Goal: Task Accomplishment & Management: Manage account settings

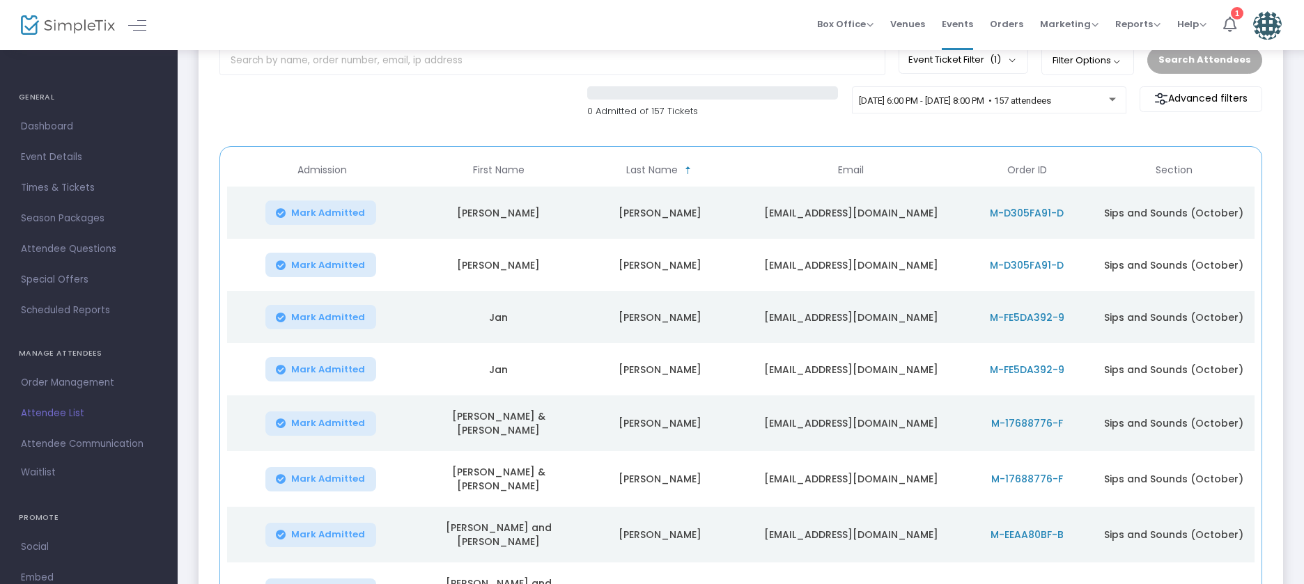
scroll to position [270, 0]
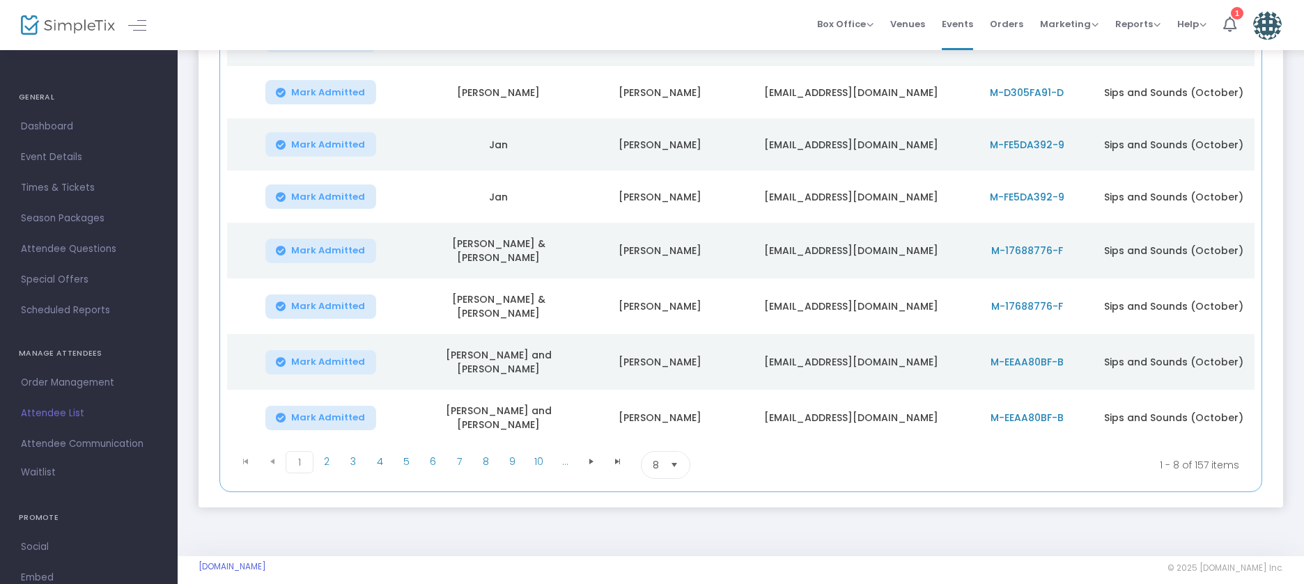
click at [664, 454] on span "Select" at bounding box center [674, 465] width 23 height 23
click at [673, 565] on li "100" at bounding box center [665, 563] width 48 height 28
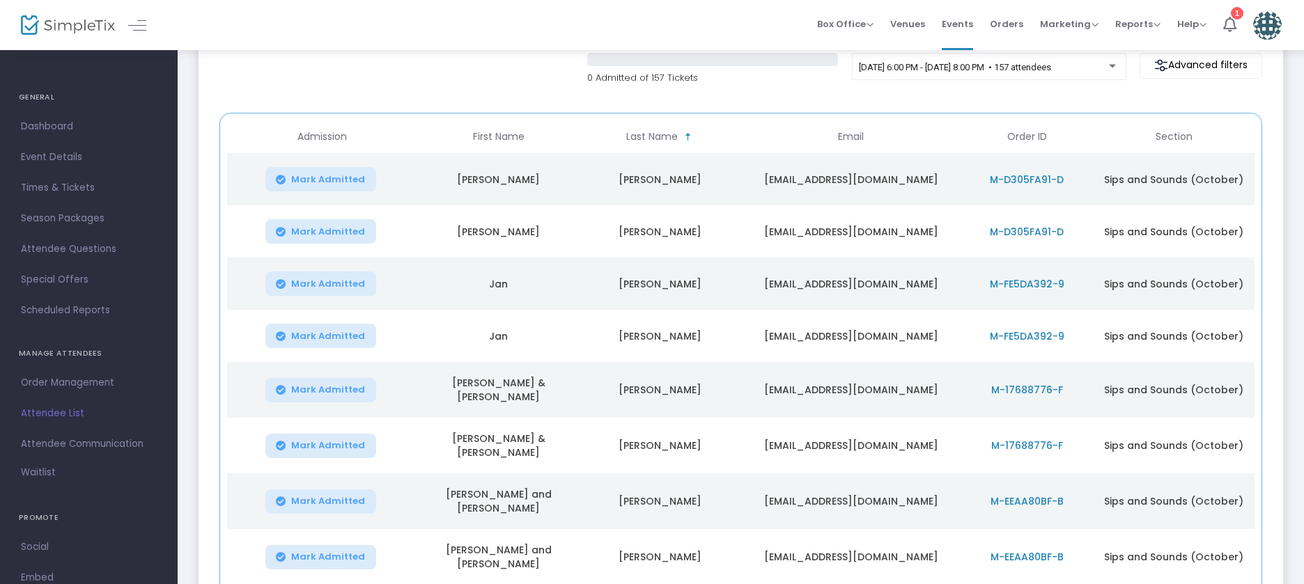
scroll to position [0, 0]
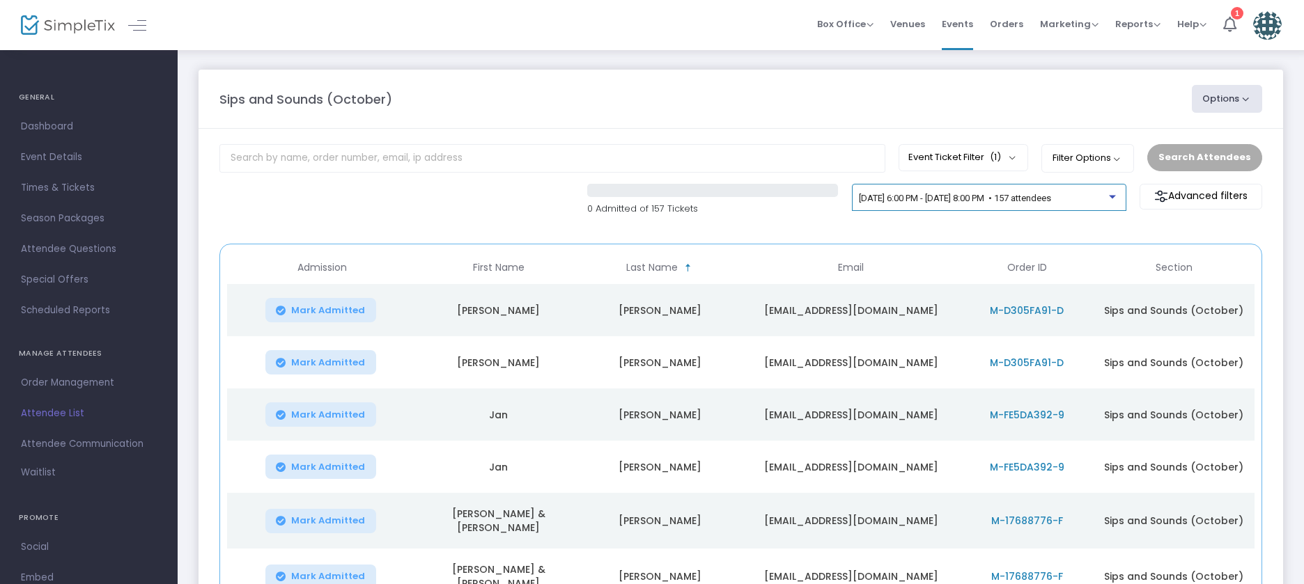
click at [896, 196] on span "[DATE] 6:00 PM - [DATE] 8:00 PM • 157 attendees" at bounding box center [955, 198] width 192 height 10
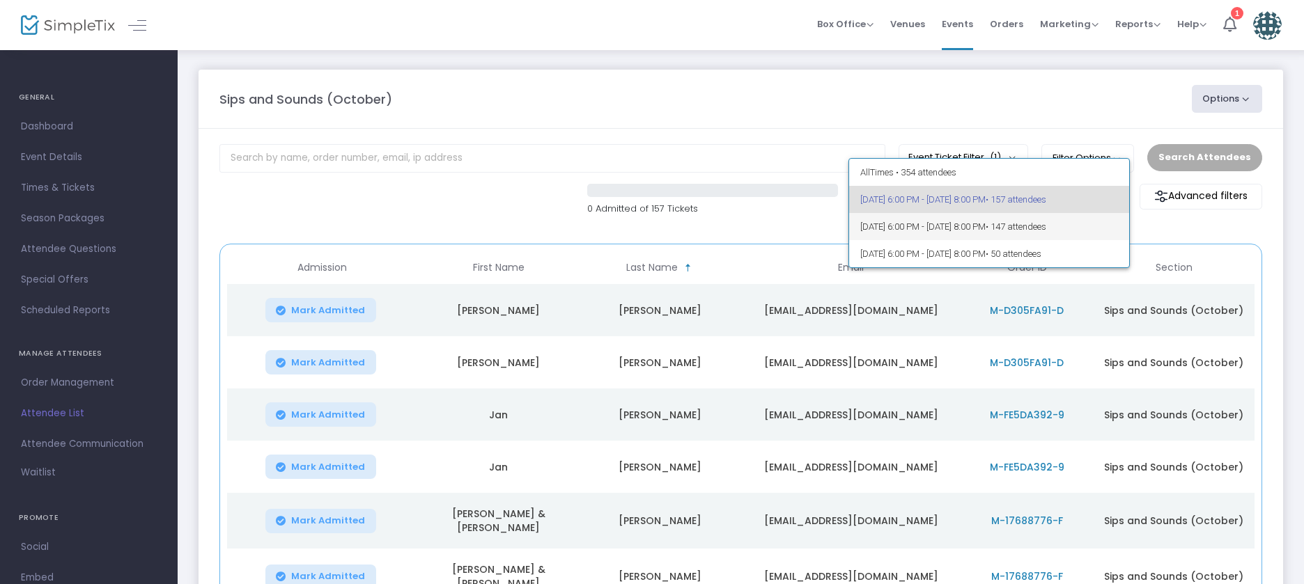
click at [892, 226] on span "[DATE] 6:00 PM - [DATE] 8:00 PM • 147 attendees" at bounding box center [989, 226] width 258 height 27
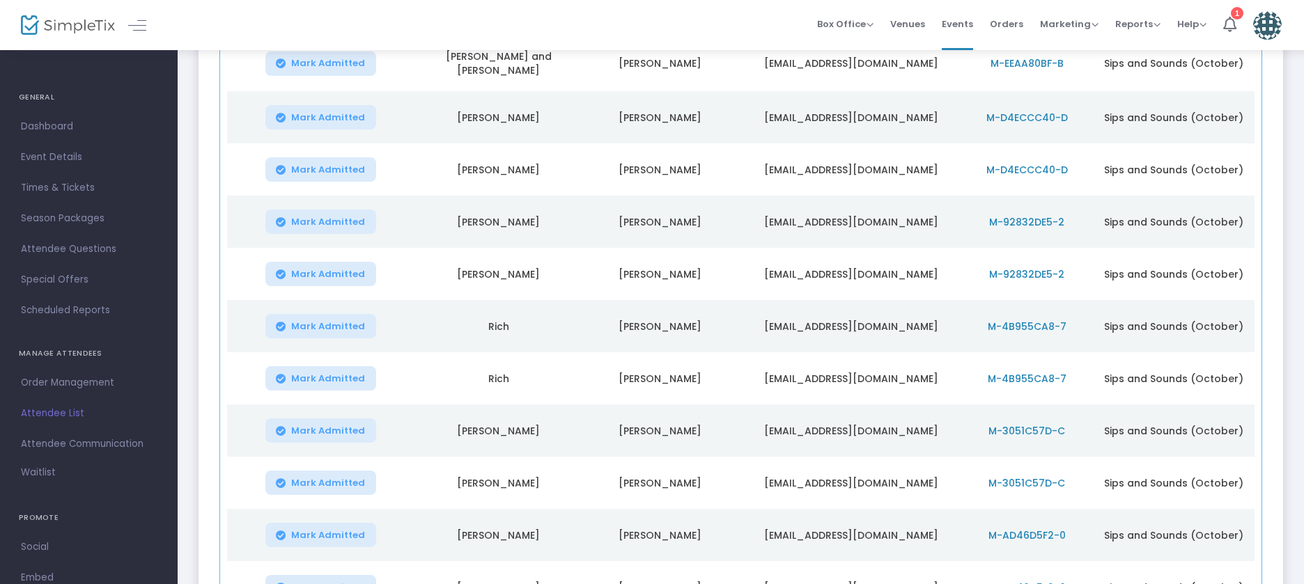
scroll to position [279, 0]
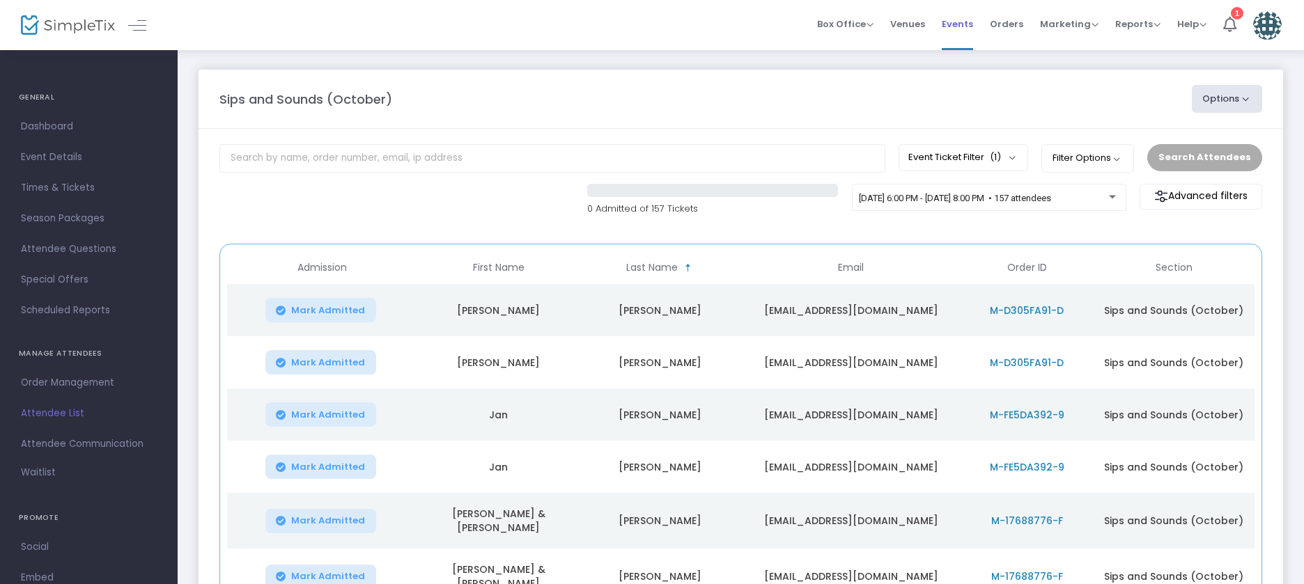
click at [951, 27] on span "Events" at bounding box center [956, 24] width 31 height 36
